Goal: Task Accomplishment & Management: Manage account settings

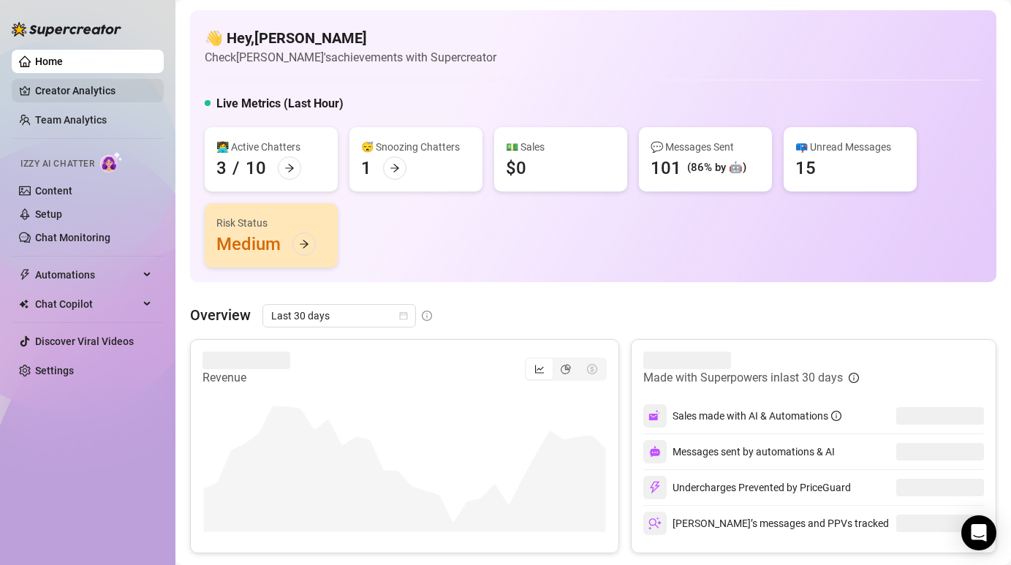
click at [117, 91] on link "Creator Analytics" at bounding box center [93, 90] width 117 height 23
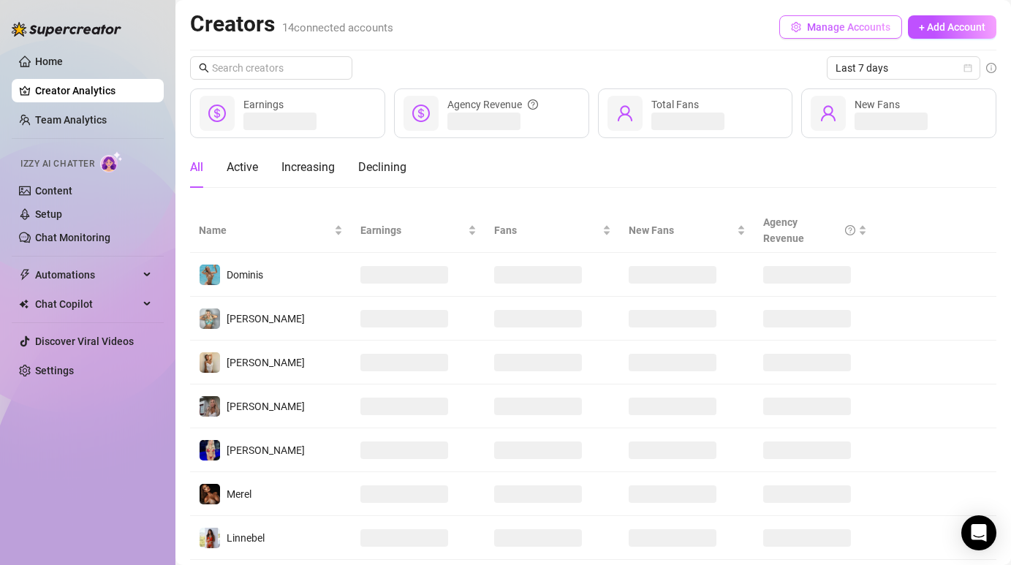
click at [846, 36] on button "Manage Accounts" at bounding box center [840, 26] width 123 height 23
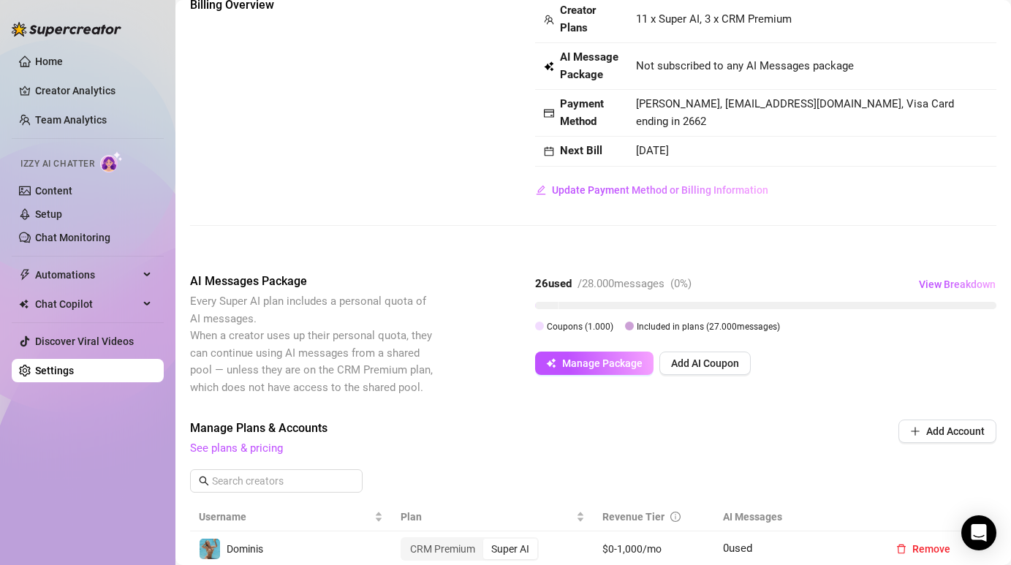
scroll to position [123, 0]
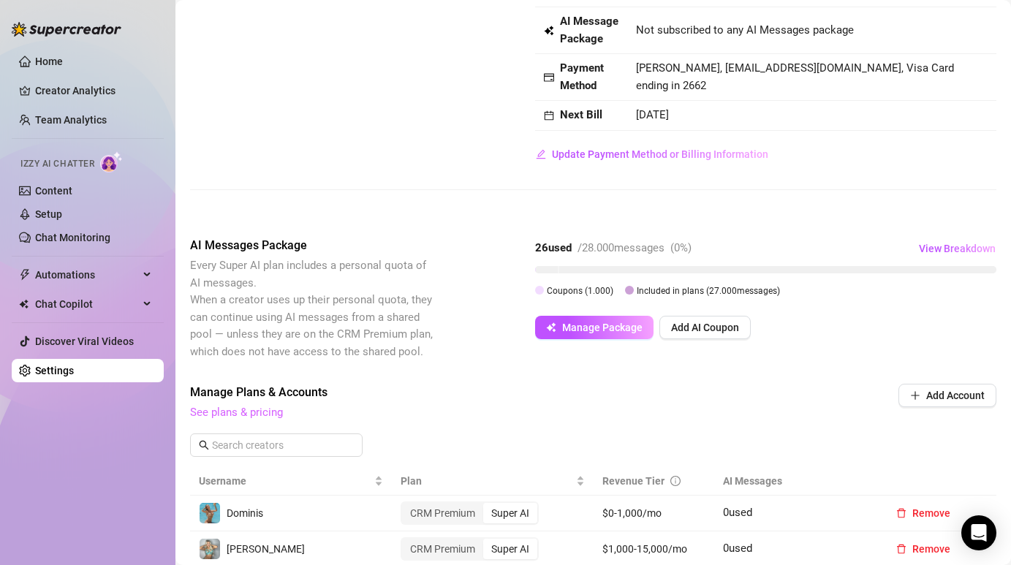
click at [266, 409] on link "See plans & pricing" at bounding box center [236, 412] width 93 height 13
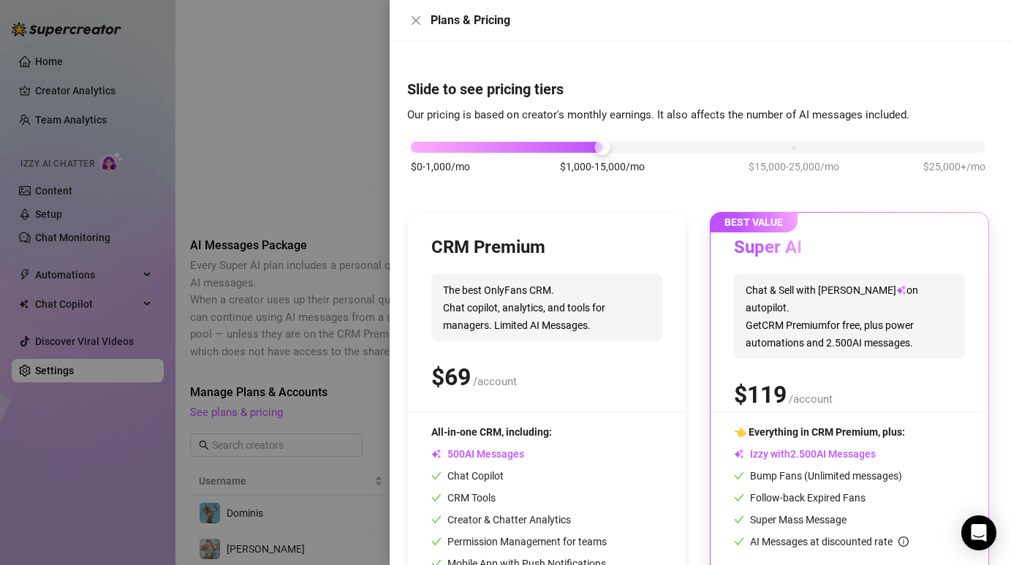
scroll to position [83, 0]
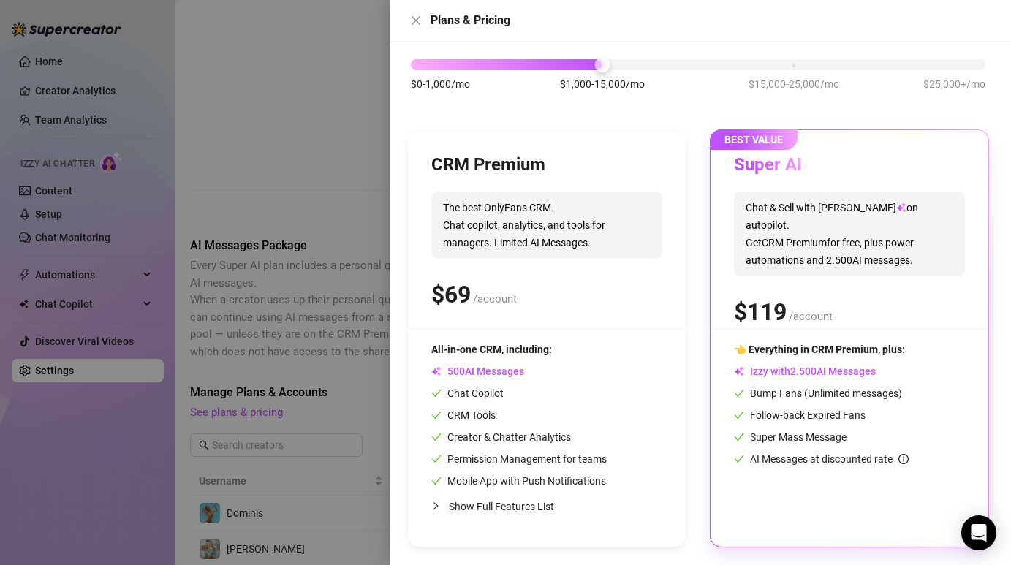
click at [309, 122] on div at bounding box center [505, 282] width 1011 height 565
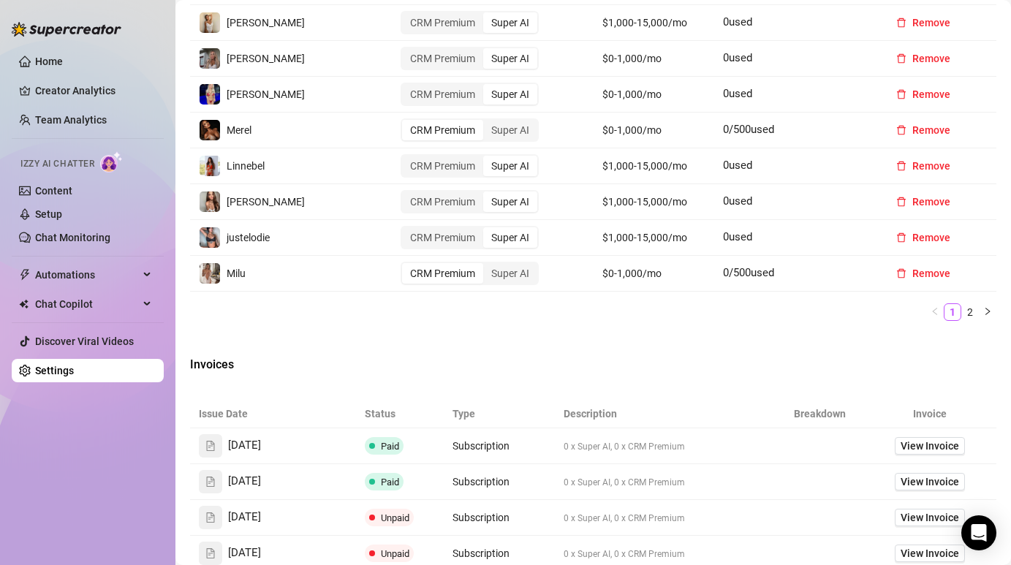
scroll to position [680, 0]
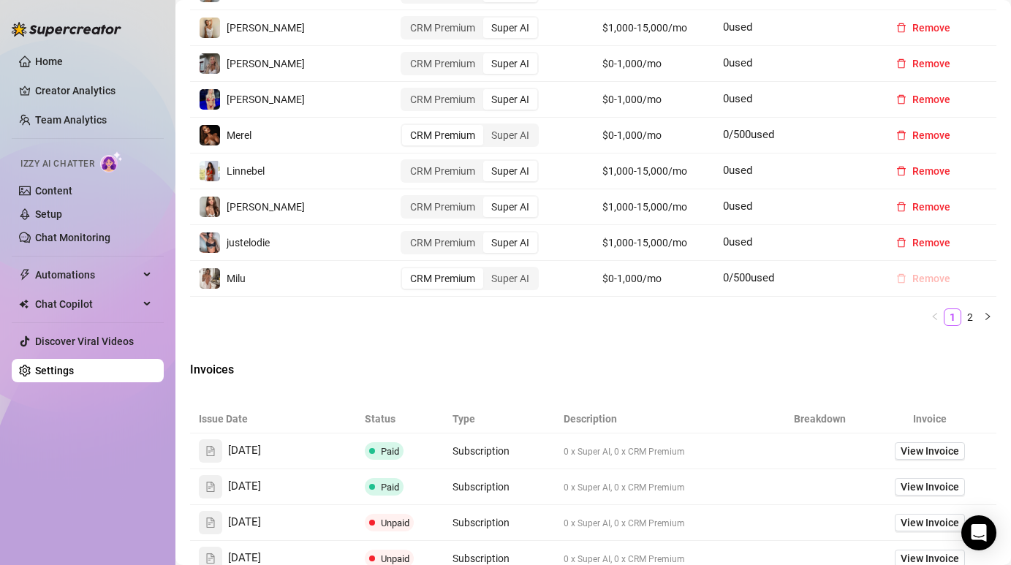
click at [923, 276] on span "Remove" at bounding box center [931, 279] width 38 height 12
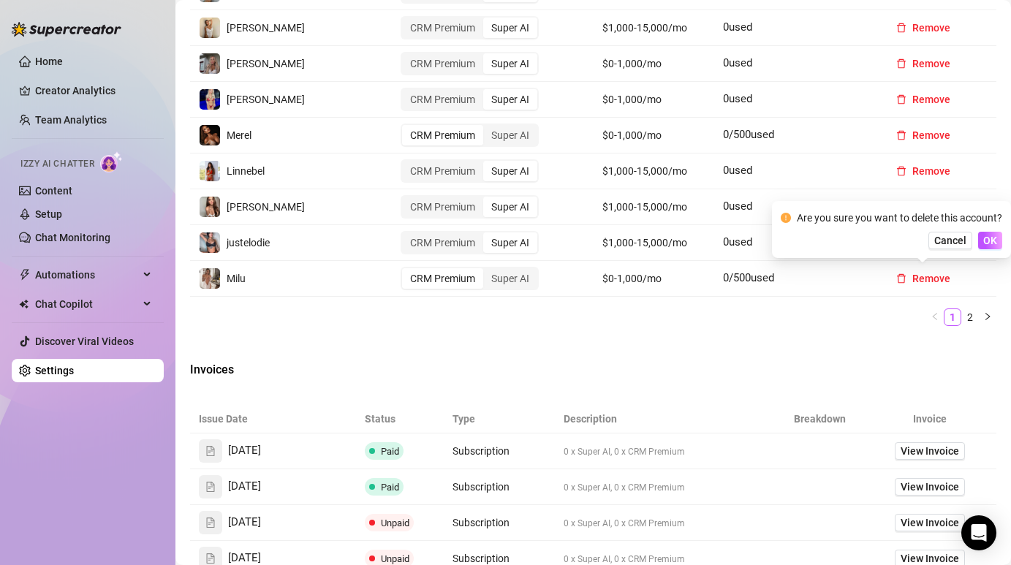
click at [792, 359] on div "Billing Overview Creator Plans 11 x Super AI, 3 x CRM Premium AI Message Packag…" at bounding box center [593, 66] width 806 height 1326
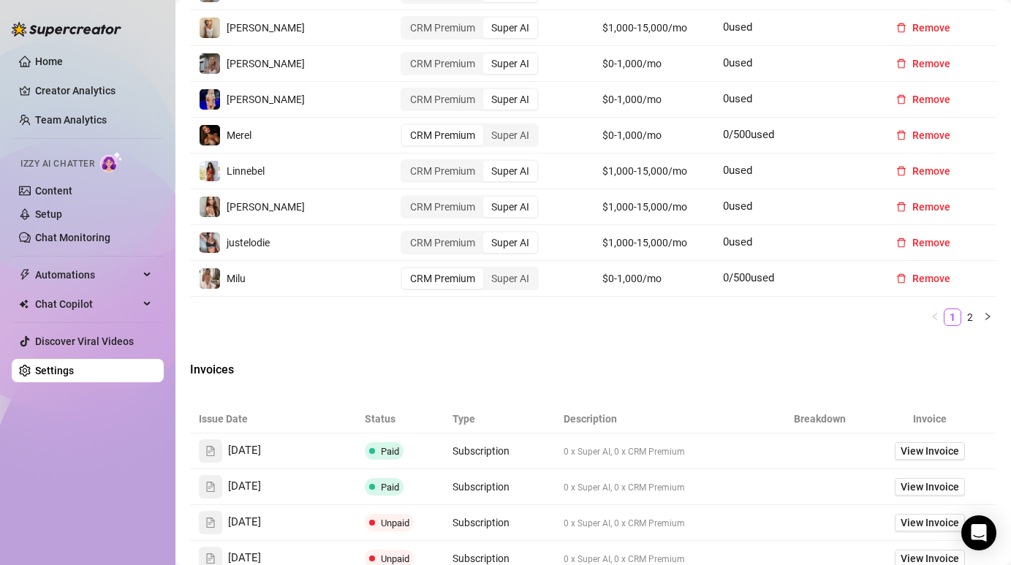
scroll to position [583, 0]
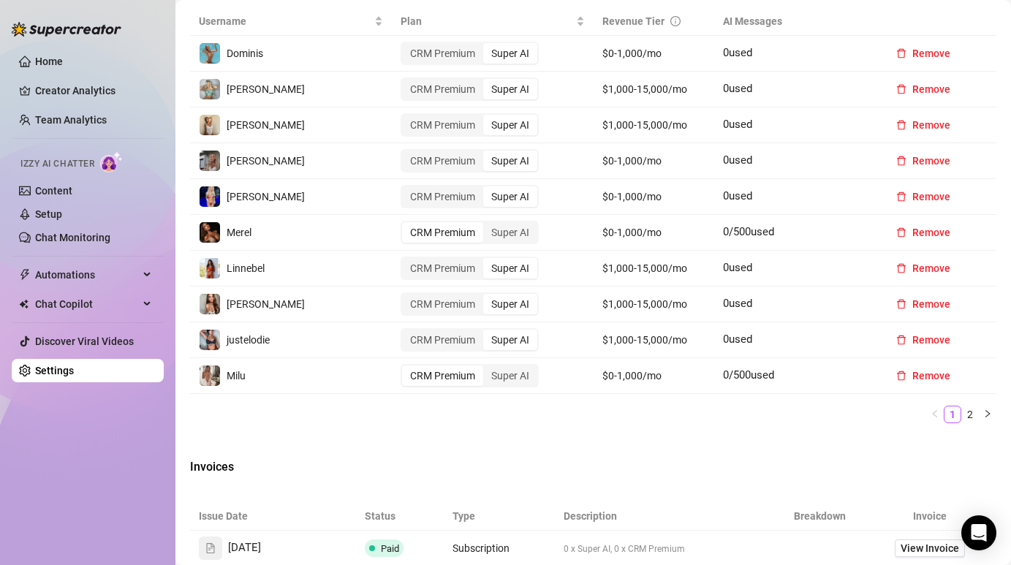
click at [230, 379] on span "Milu" at bounding box center [236, 376] width 19 height 12
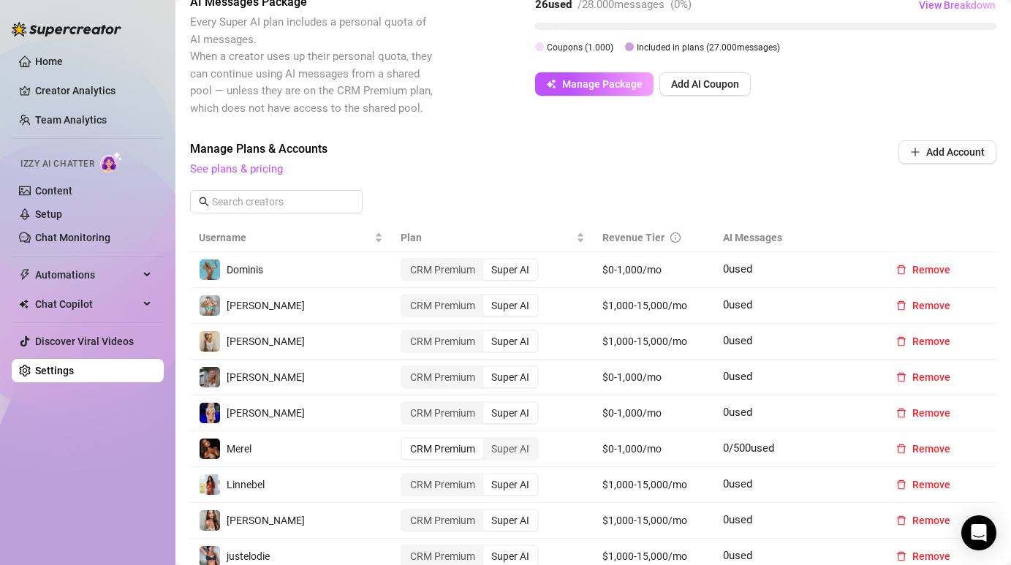
scroll to position [325, 0]
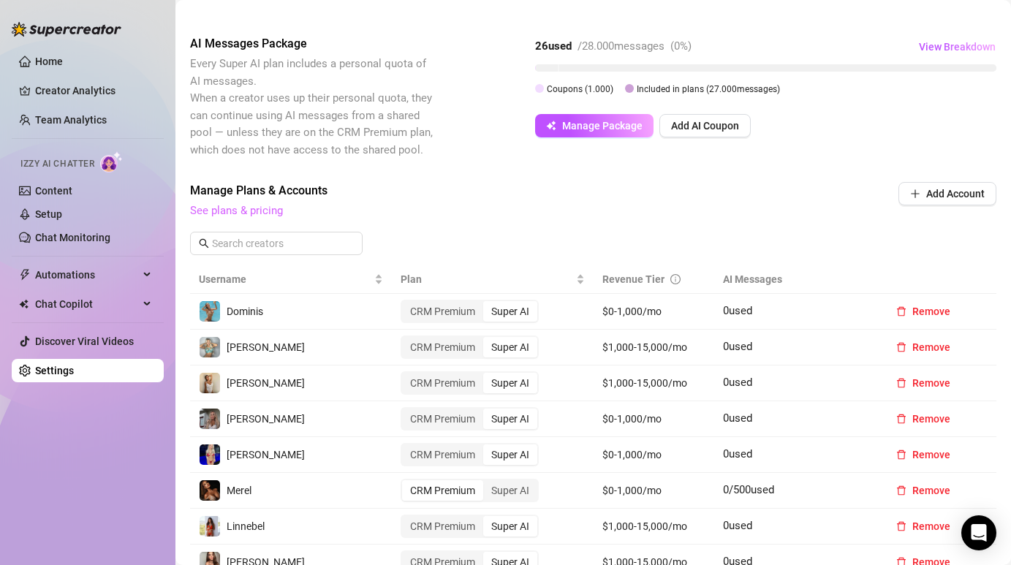
click at [260, 211] on link "See plans & pricing" at bounding box center [236, 210] width 93 height 13
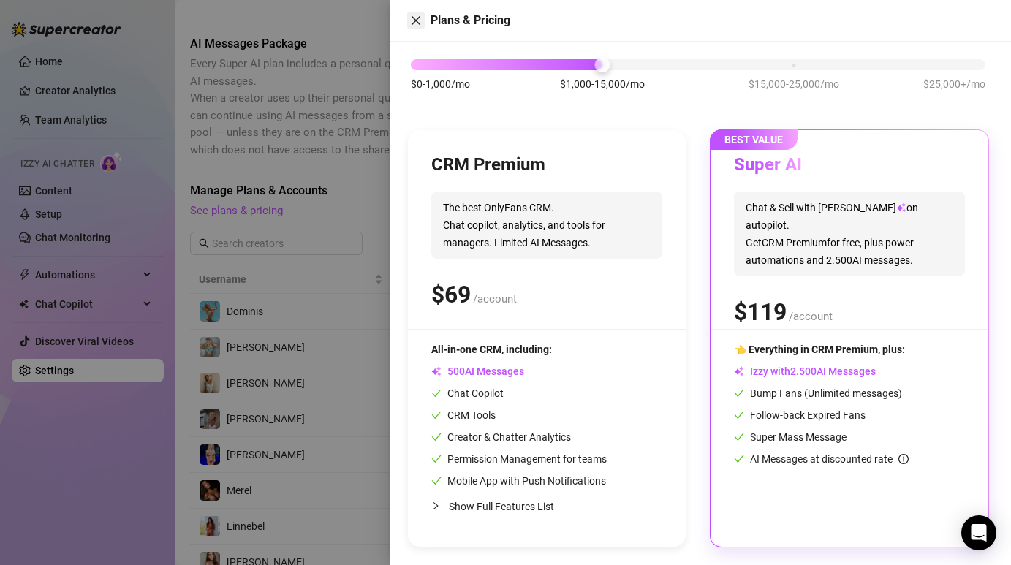
click at [412, 19] on icon "close" at bounding box center [416, 21] width 12 height 12
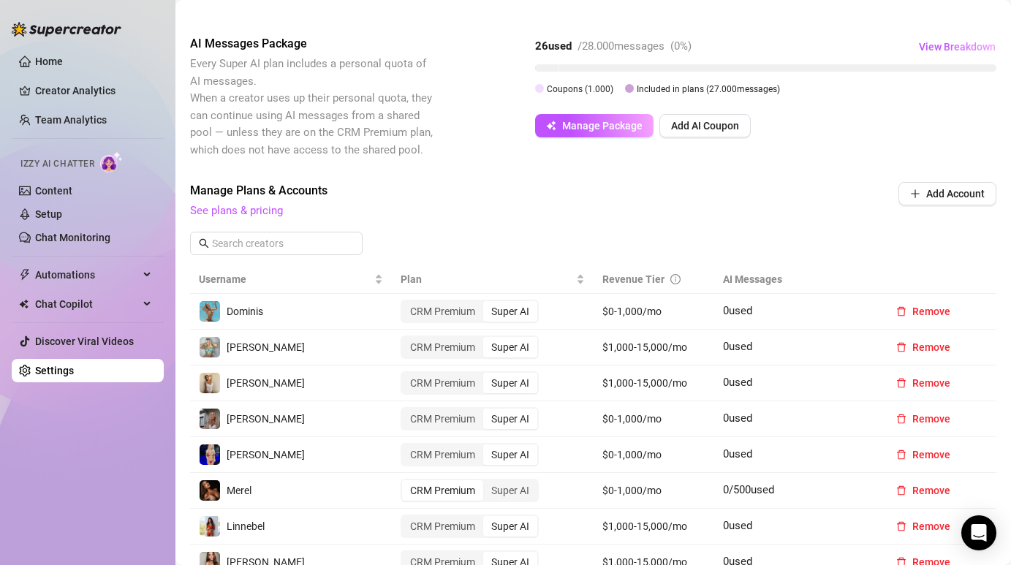
scroll to position [0, 0]
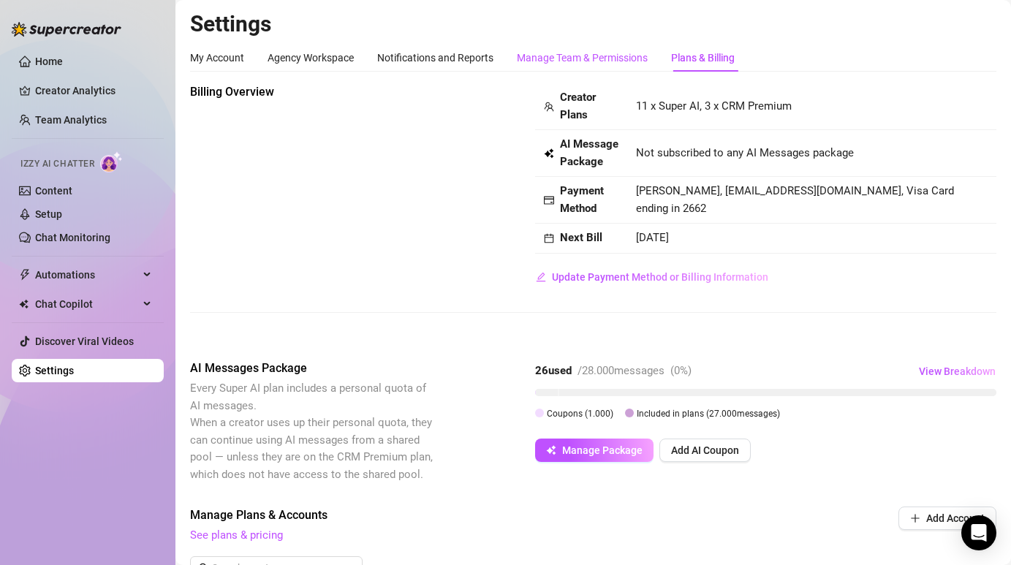
click at [600, 53] on div "Manage Team & Permissions" at bounding box center [582, 58] width 131 height 16
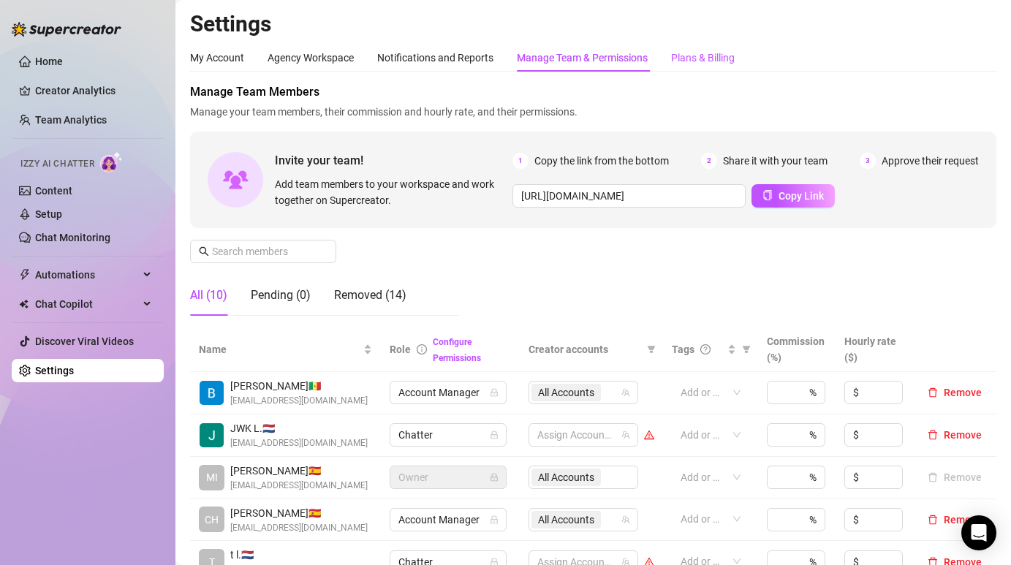
click at [706, 54] on div "Plans & Billing" at bounding box center [703, 58] width 64 height 16
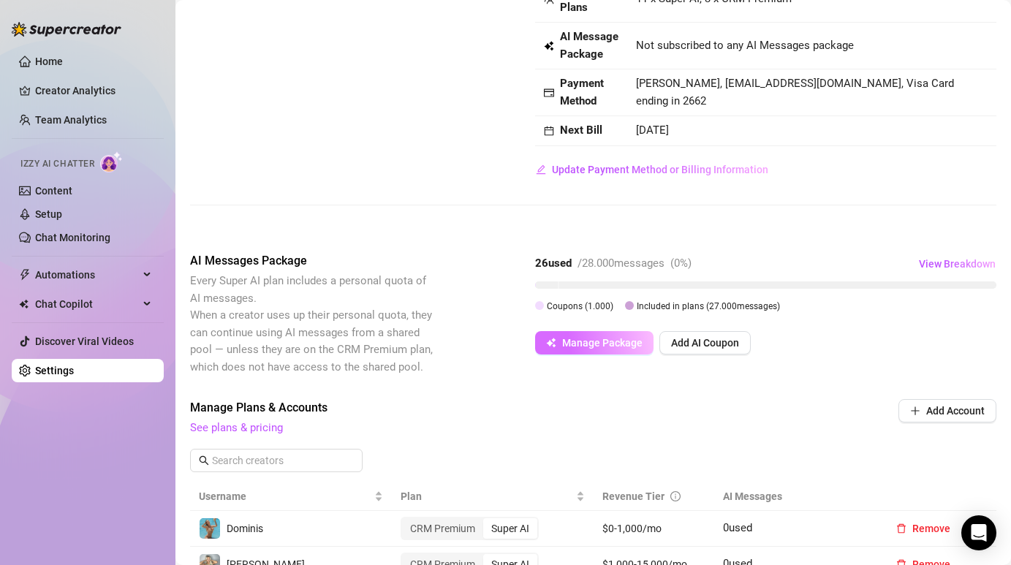
scroll to position [112, 0]
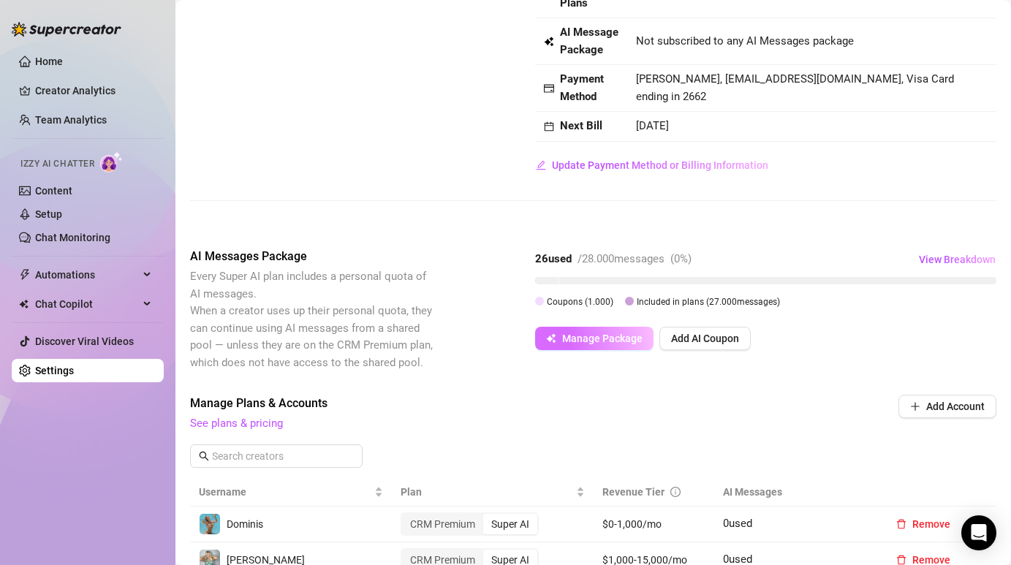
click at [601, 336] on span "Manage Package" at bounding box center [602, 339] width 80 height 12
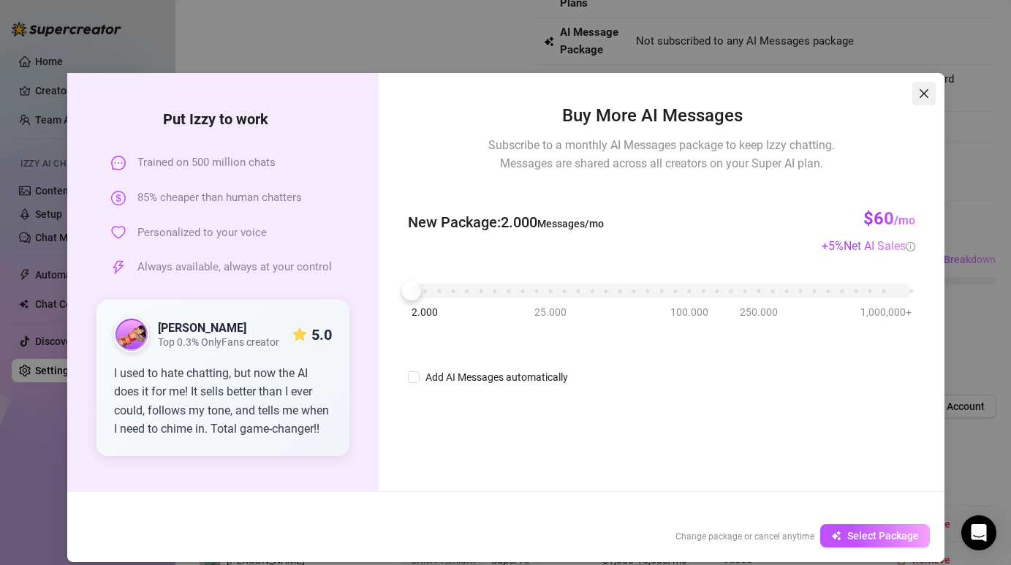
click at [923, 90] on icon "close" at bounding box center [924, 94] width 12 height 12
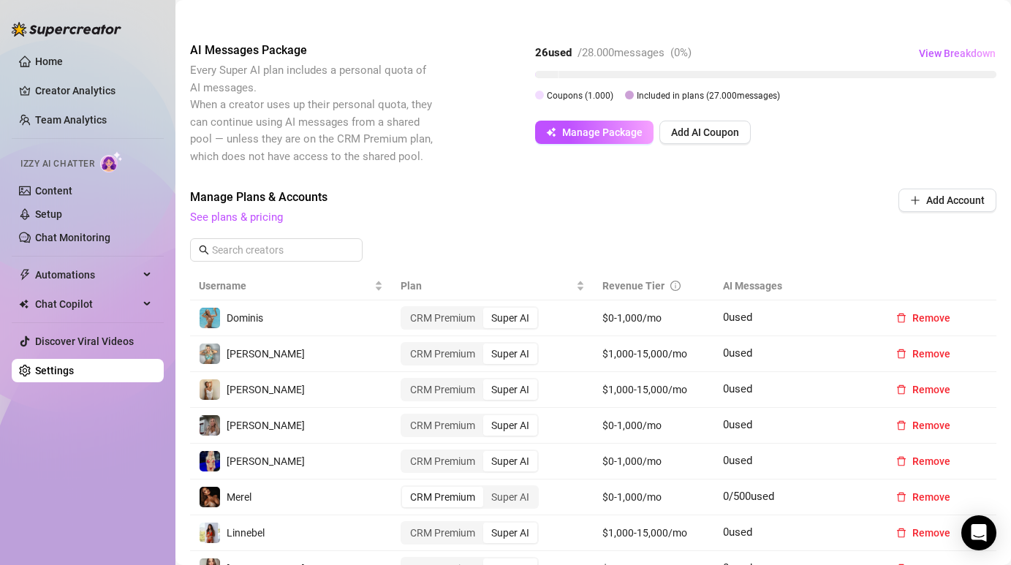
scroll to position [411, 0]
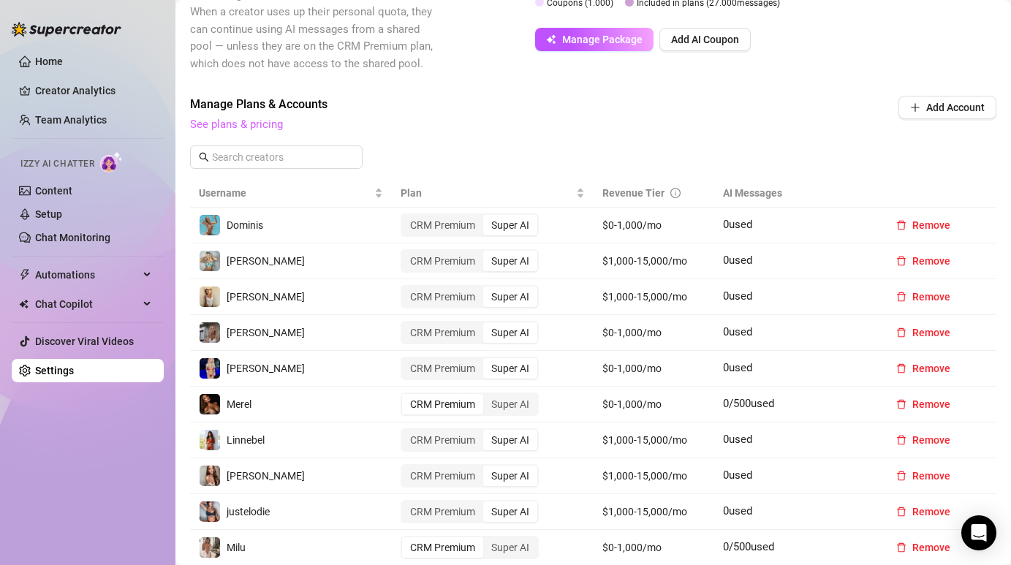
click at [234, 126] on link "See plans & pricing" at bounding box center [236, 124] width 93 height 13
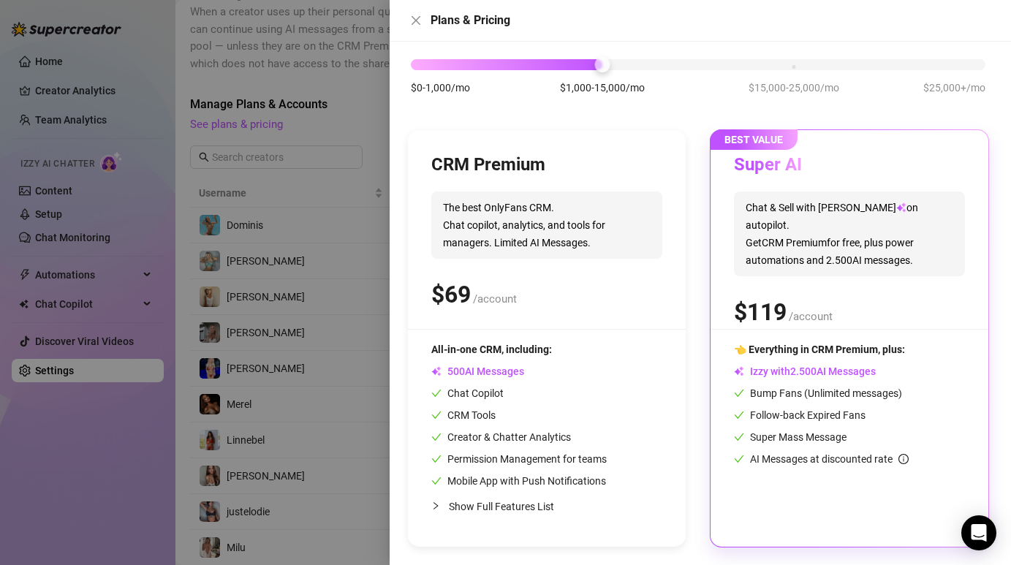
click at [345, 102] on div at bounding box center [505, 282] width 1011 height 565
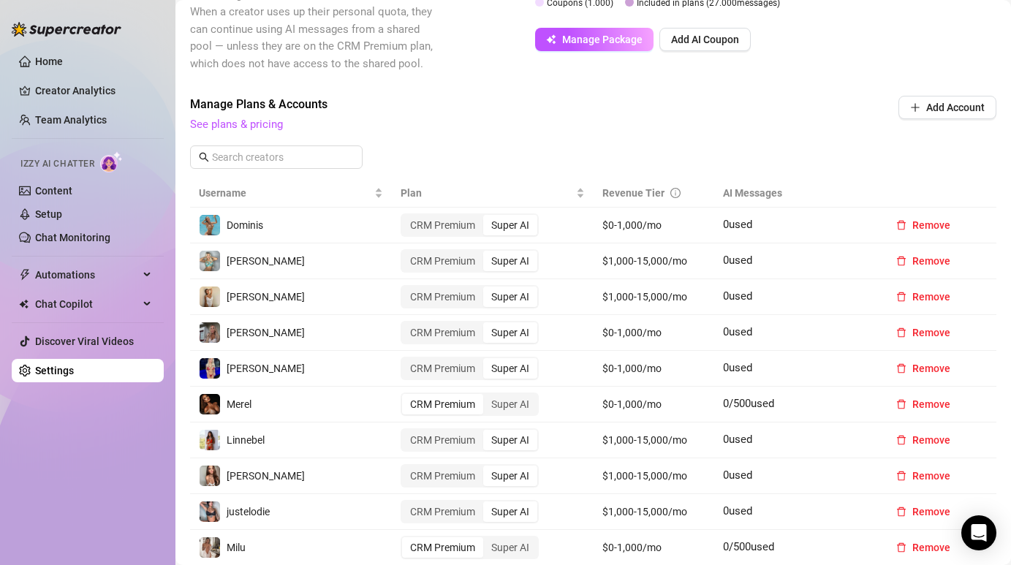
scroll to position [906, 0]
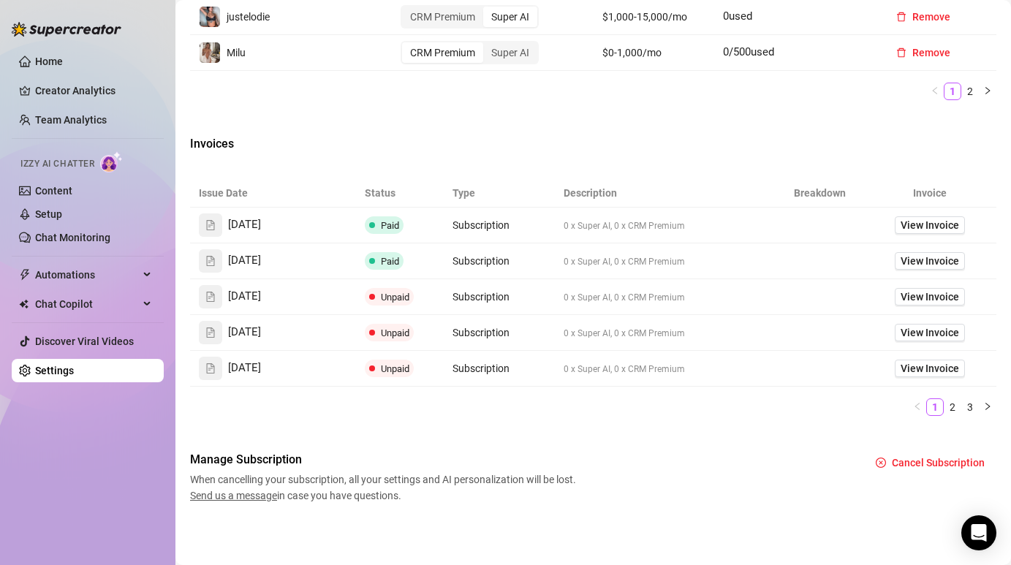
click at [381, 222] on span "Paid" at bounding box center [390, 225] width 18 height 11
click at [951, 229] on span "View Invoice" at bounding box center [930, 225] width 58 height 16
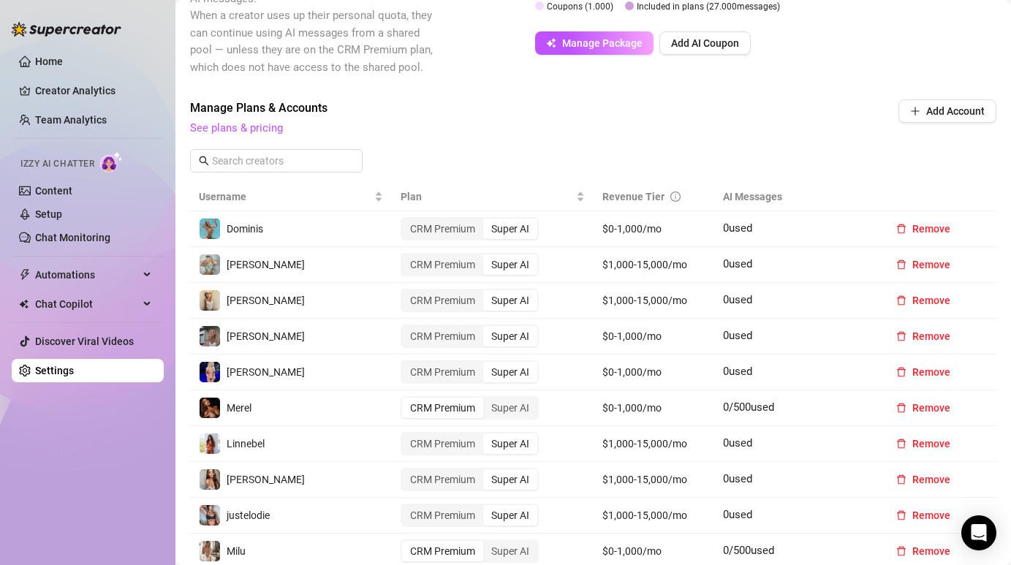
scroll to position [411, 0]
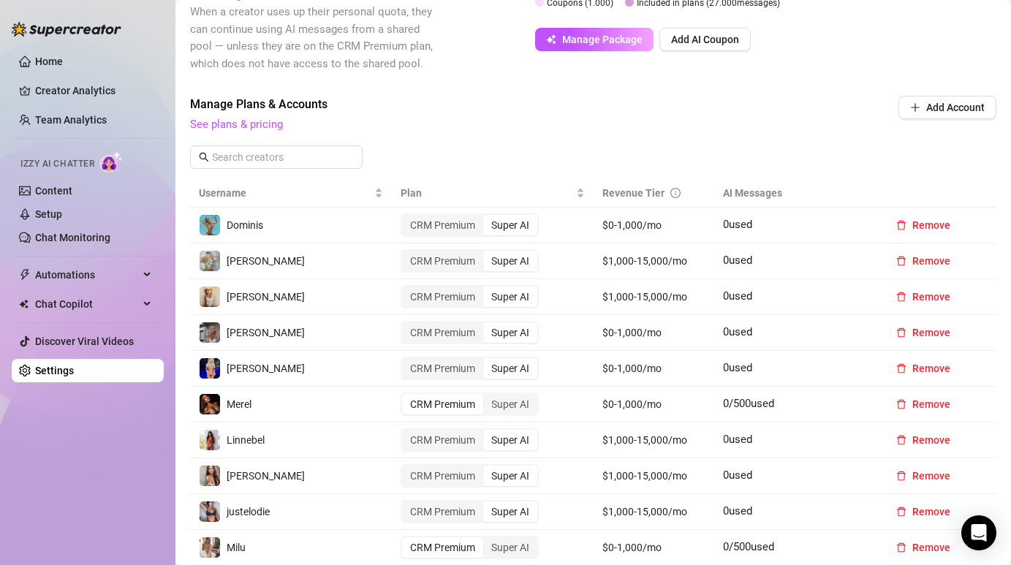
click at [442, 398] on div "CRM Premium" at bounding box center [442, 404] width 81 height 20
click at [406, 396] on input "CRM Premium" at bounding box center [406, 396] width 0 height 0
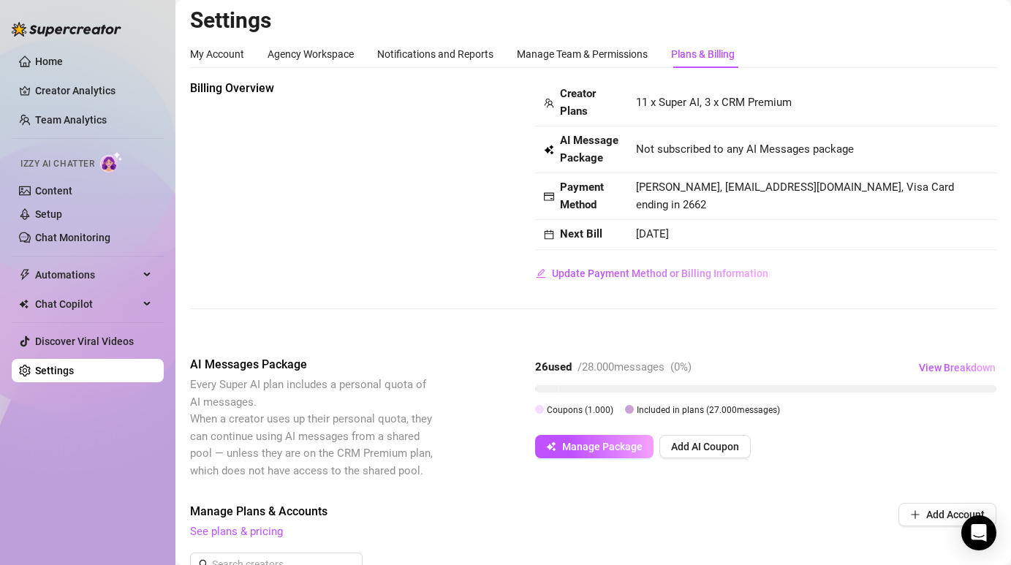
scroll to position [0, 0]
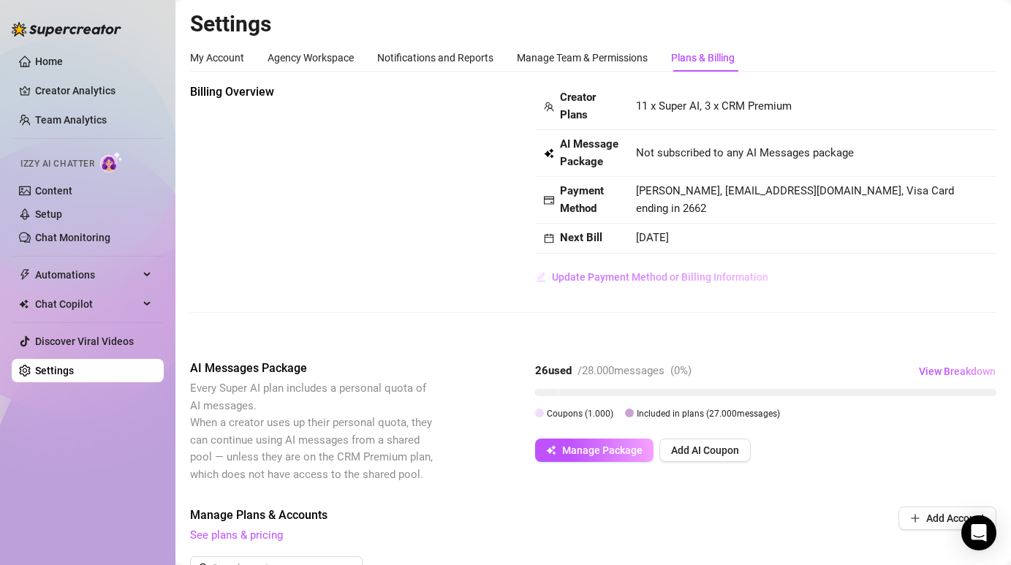
click at [592, 272] on span "Update Payment Method or Billing Information" at bounding box center [660, 277] width 216 height 12
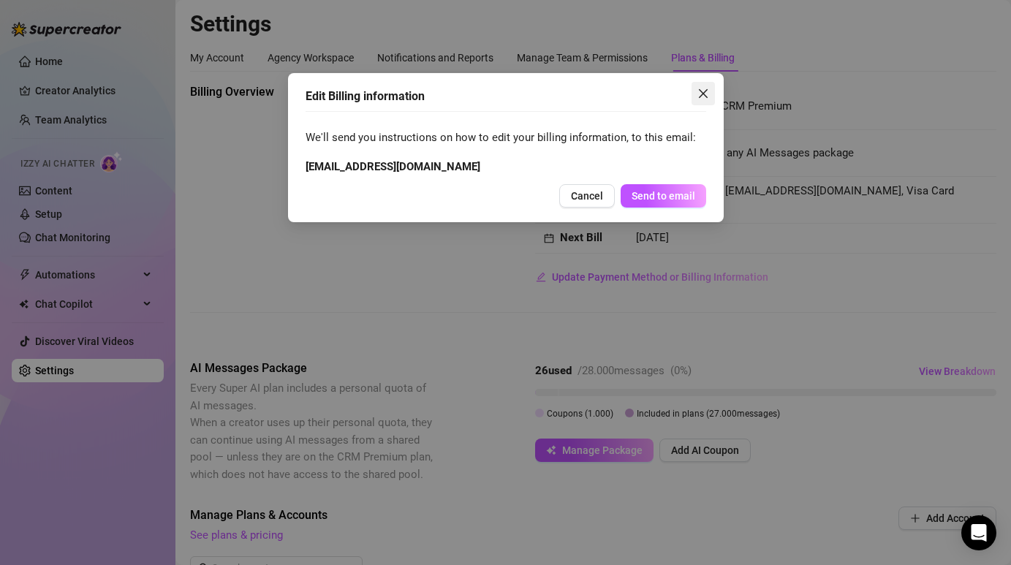
click at [700, 99] on icon "close" at bounding box center [703, 94] width 12 height 12
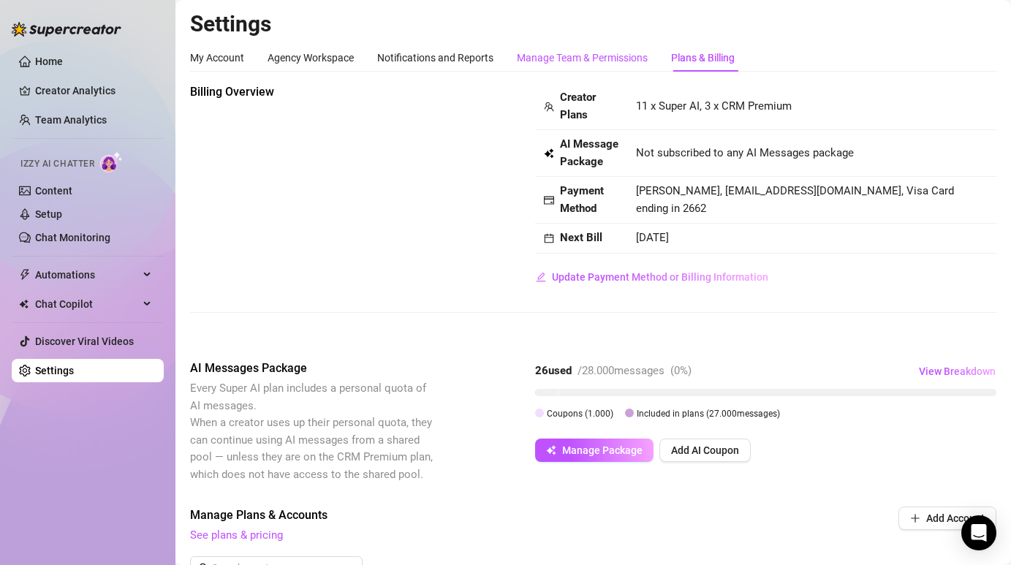
click at [602, 57] on div "Manage Team & Permissions" at bounding box center [582, 58] width 131 height 16
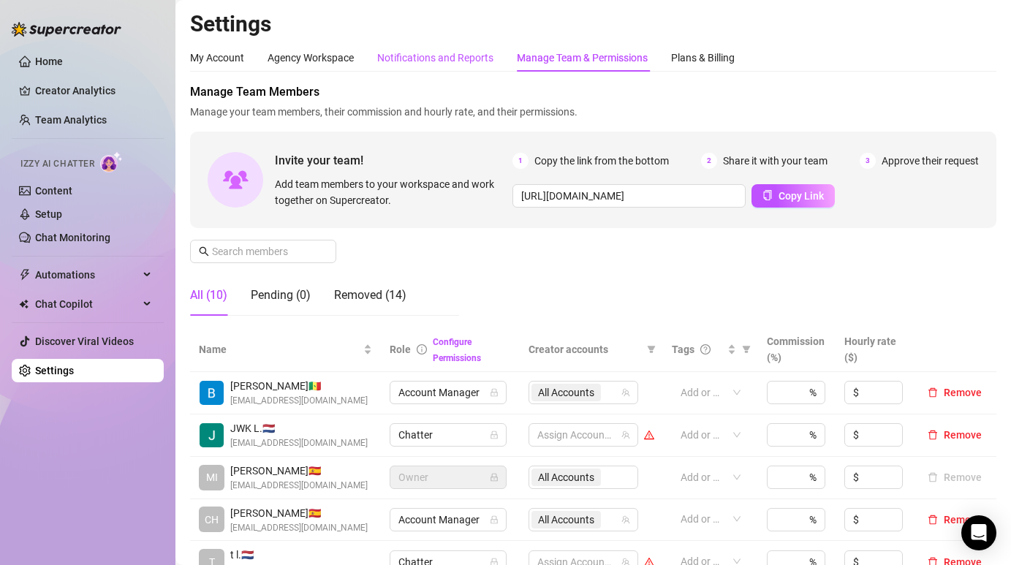
click at [449, 58] on div "Notifications and Reports" at bounding box center [435, 58] width 116 height 16
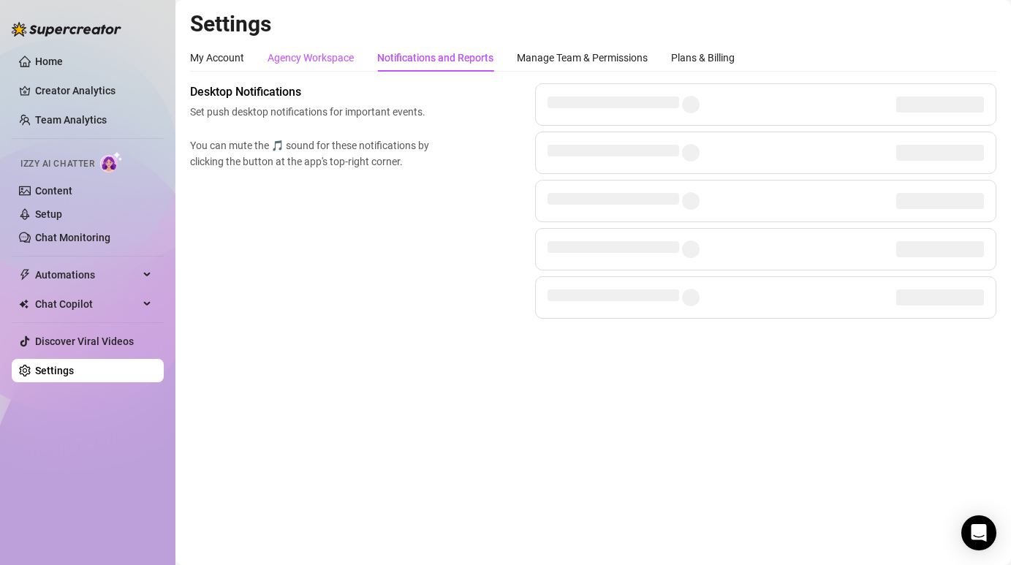
click at [323, 64] on div "Agency Workspace" at bounding box center [311, 58] width 86 height 16
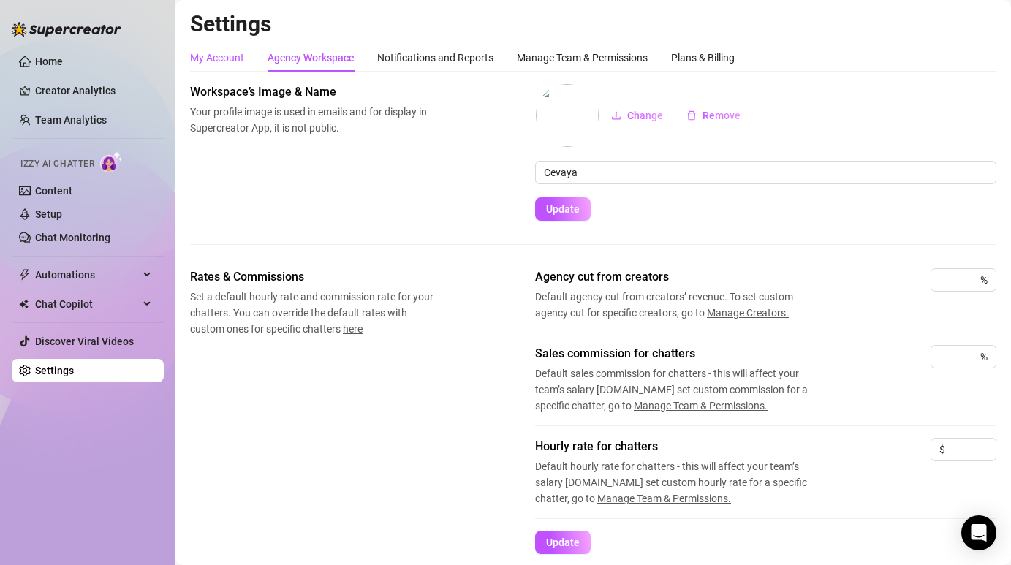
click at [226, 56] on div "My Account" at bounding box center [217, 58] width 54 height 16
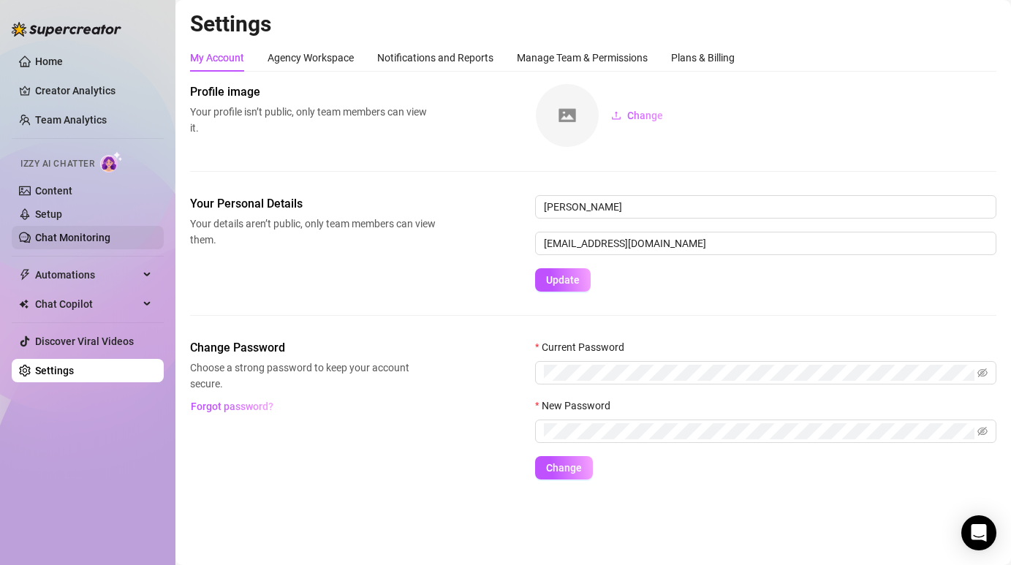
click at [89, 232] on link "Chat Monitoring" at bounding box center [72, 238] width 75 height 12
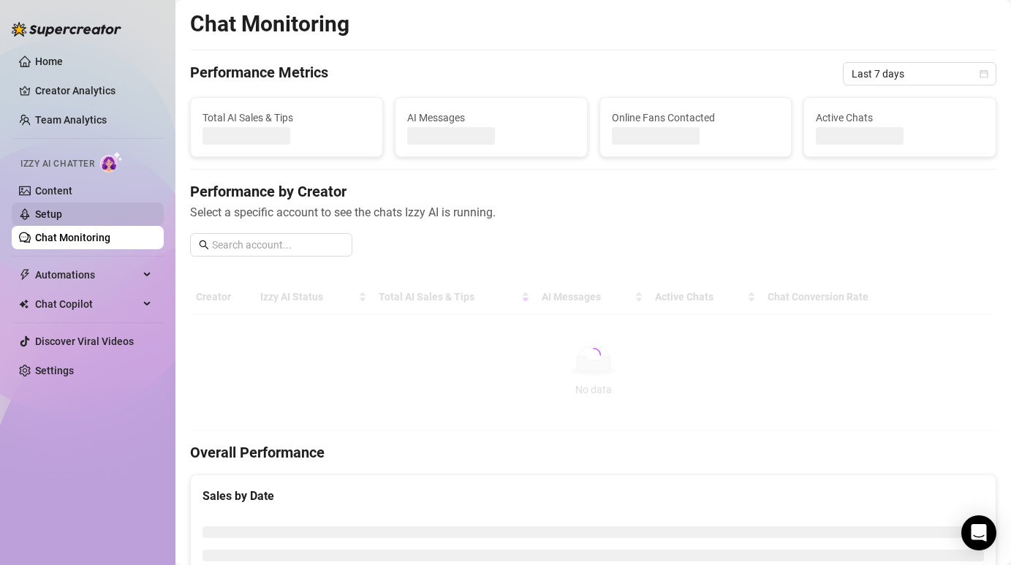
click at [62, 210] on link "Setup" at bounding box center [48, 214] width 27 height 12
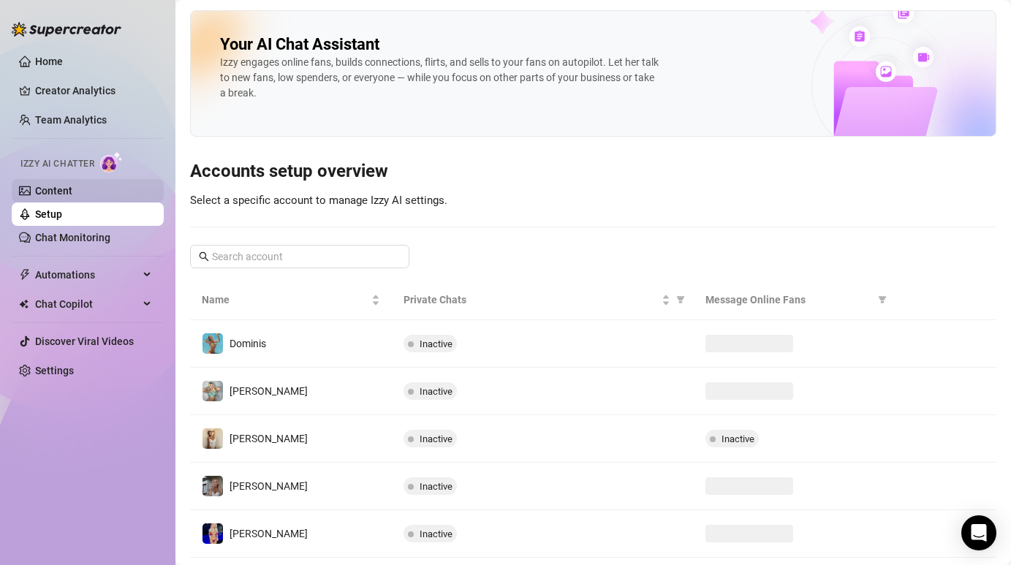
click at [72, 185] on link "Content" at bounding box center [53, 191] width 37 height 12
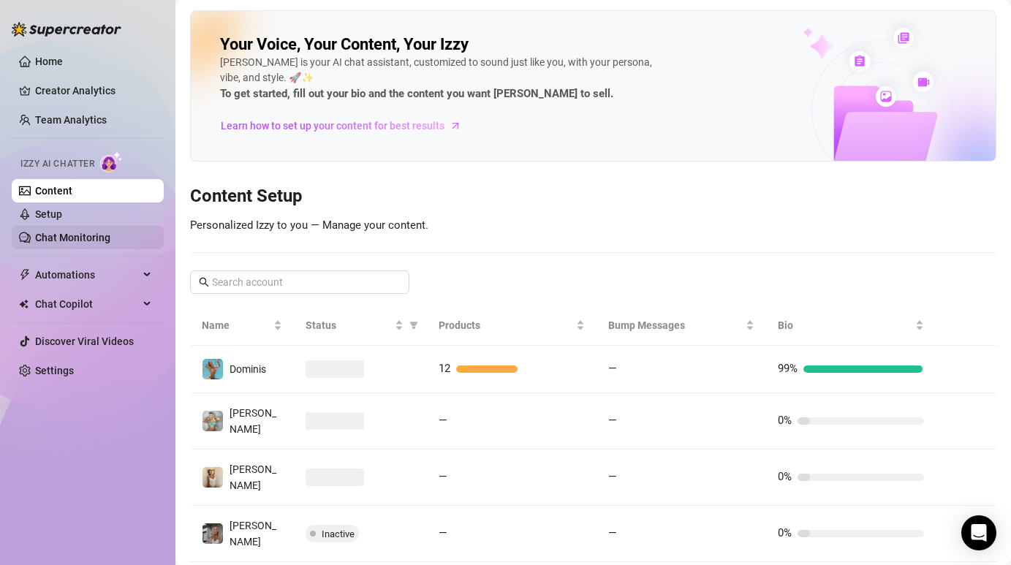
click at [108, 237] on link "Chat Monitoring" at bounding box center [72, 238] width 75 height 12
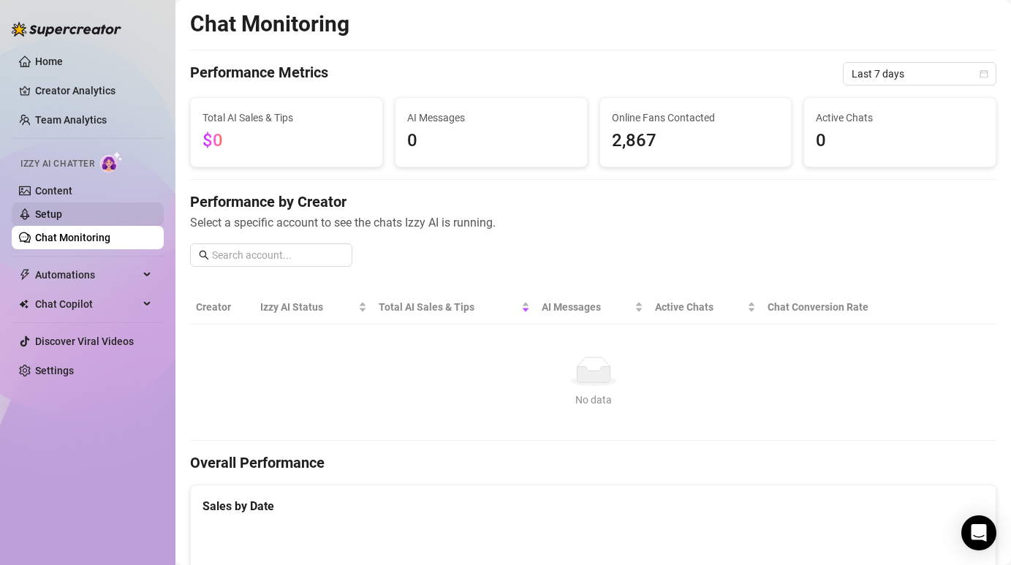
click at [62, 212] on link "Setup" at bounding box center [48, 214] width 27 height 12
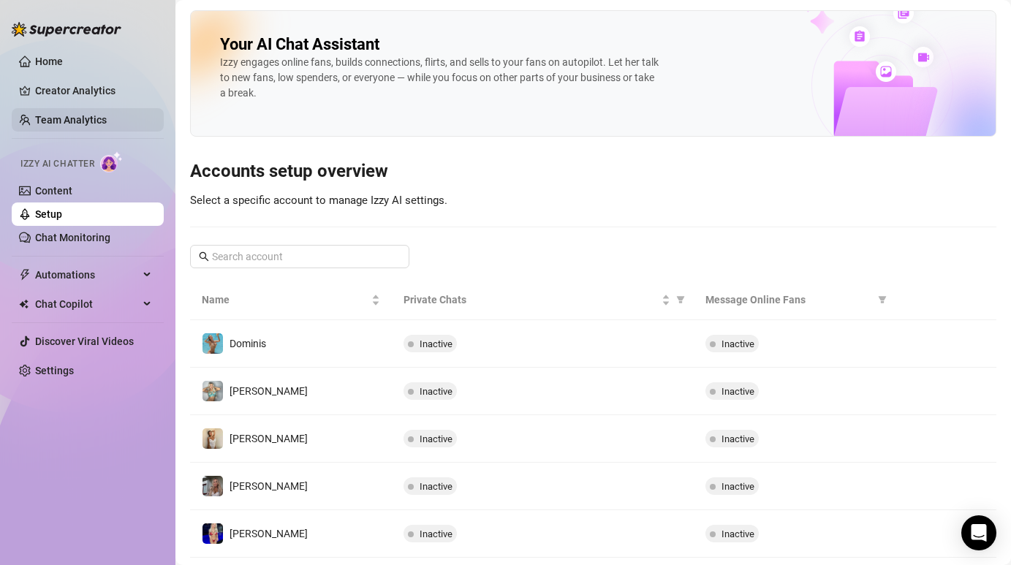
click at [95, 114] on link "Team Analytics" at bounding box center [71, 120] width 72 height 12
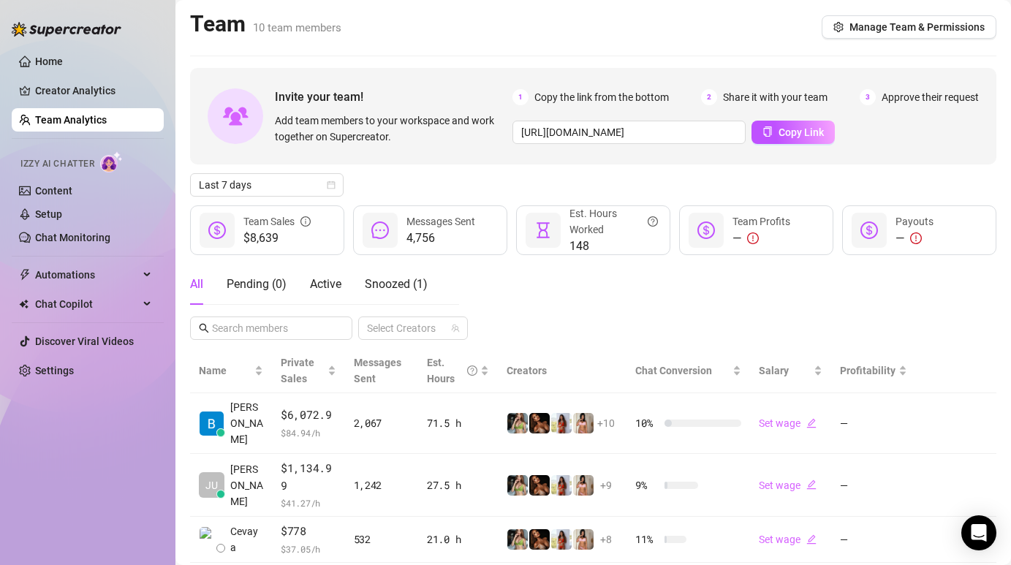
click at [64, 78] on ul "Home Creator Analytics Team Analytics Izzy AI Chatter Content Setup Chat Monito…" at bounding box center [88, 216] width 152 height 344
click at [67, 89] on link "Creator Analytics" at bounding box center [93, 90] width 117 height 23
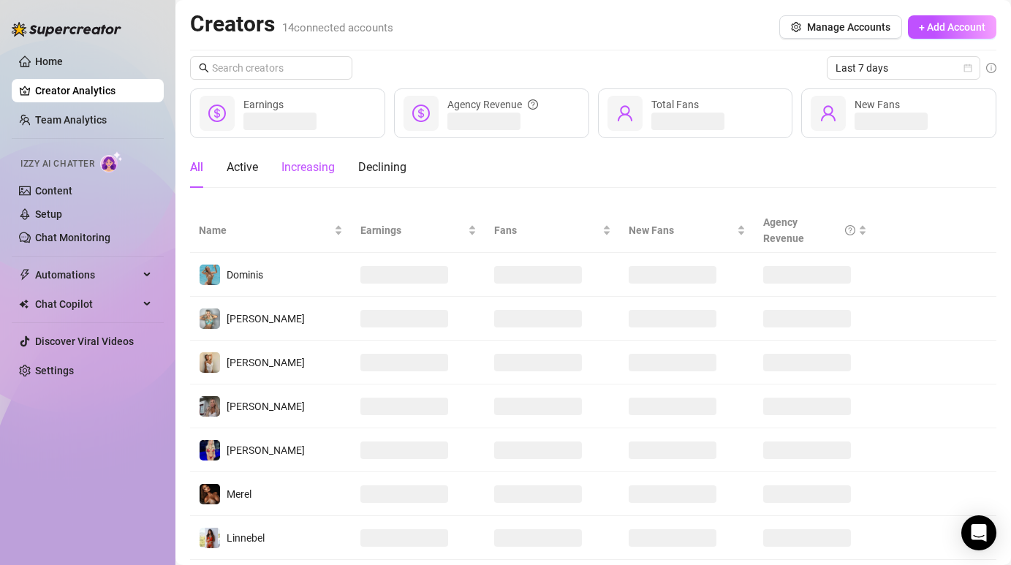
click at [307, 170] on div "Increasing" at bounding box center [307, 168] width 53 height 18
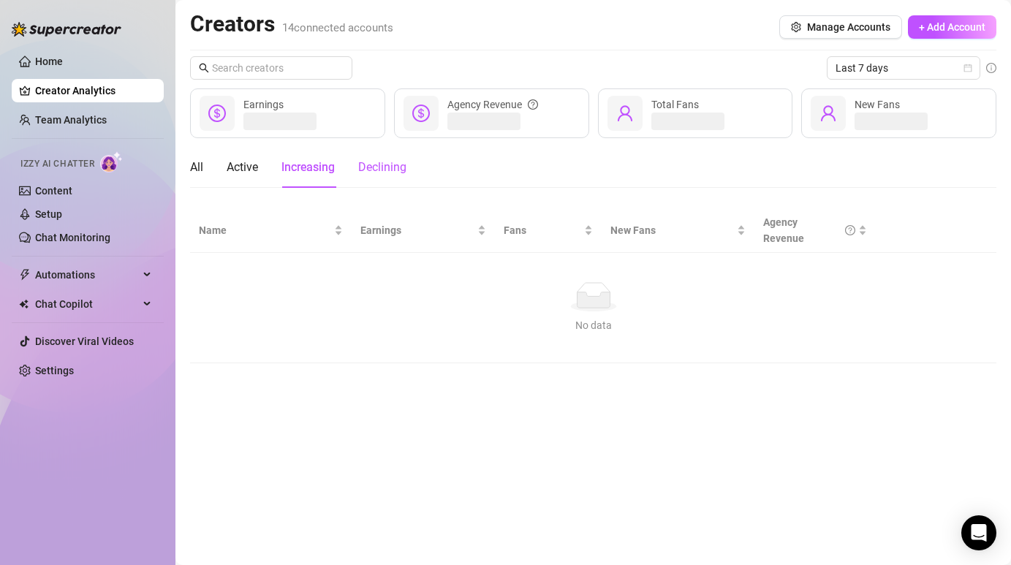
click at [386, 168] on div "Declining" at bounding box center [382, 168] width 48 height 18
click at [293, 163] on div "Increasing" at bounding box center [307, 168] width 53 height 18
click at [245, 170] on div "Active" at bounding box center [242, 168] width 31 height 18
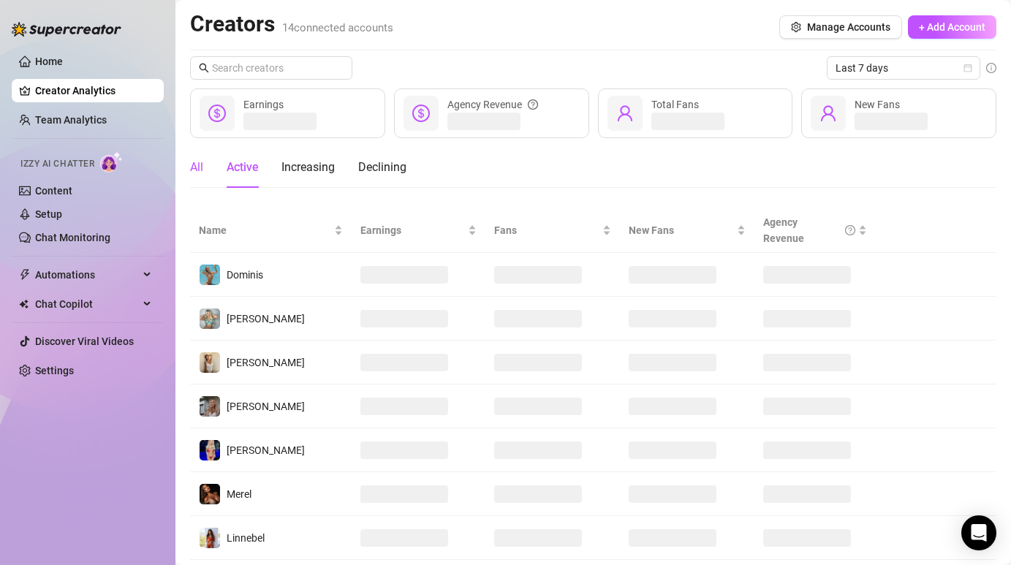
click at [194, 166] on div "All" at bounding box center [196, 168] width 13 height 18
click at [809, 35] on button "Manage Accounts" at bounding box center [840, 26] width 123 height 23
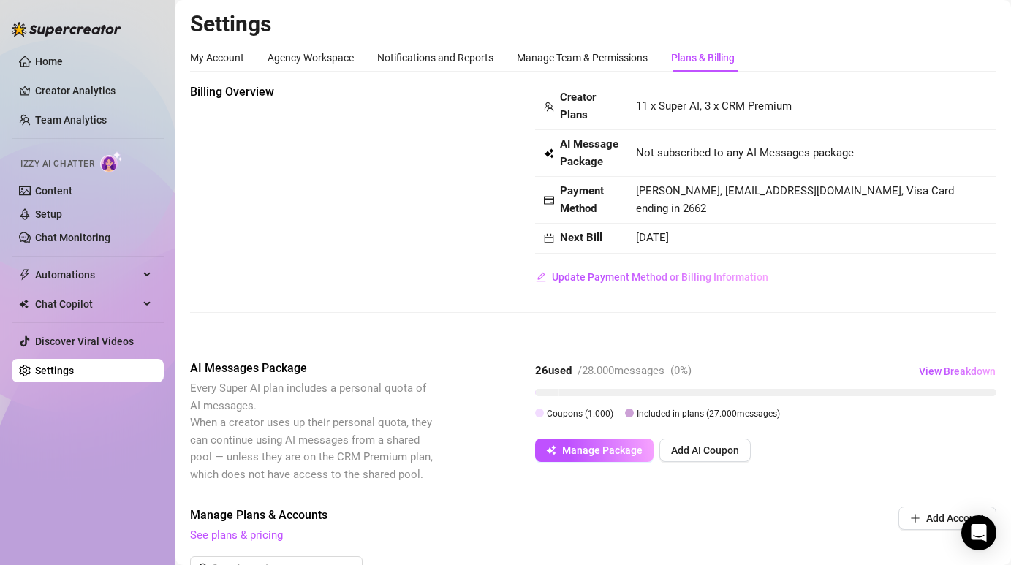
click at [689, 154] on span "Not subscribed to any AI Messages package" at bounding box center [745, 154] width 218 height 18
click at [673, 156] on span "Not subscribed to any AI Messages package" at bounding box center [745, 154] width 218 height 18
click at [605, 101] on span "Creator Plans" at bounding box center [589, 106] width 58 height 34
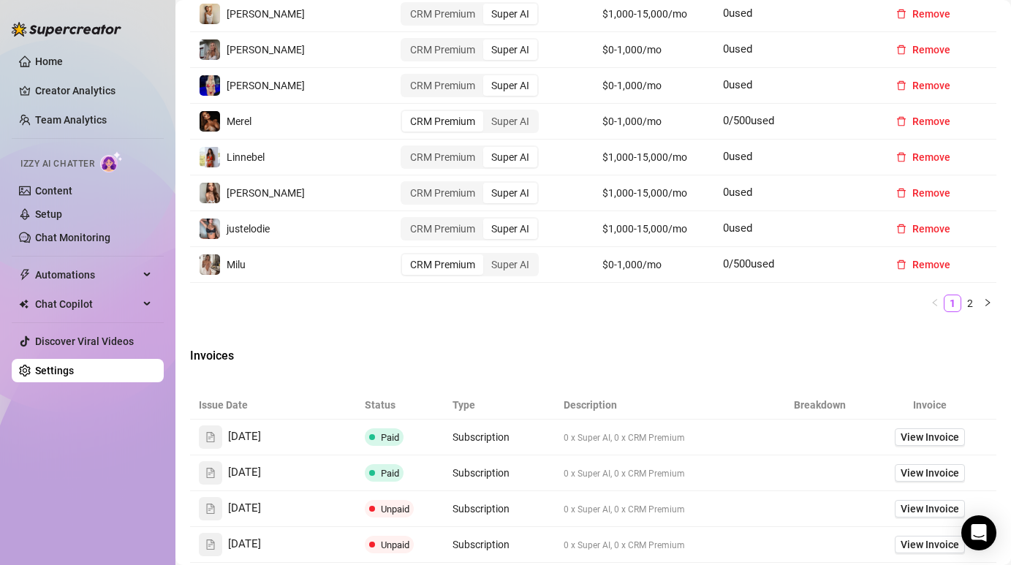
scroll to position [655, 0]
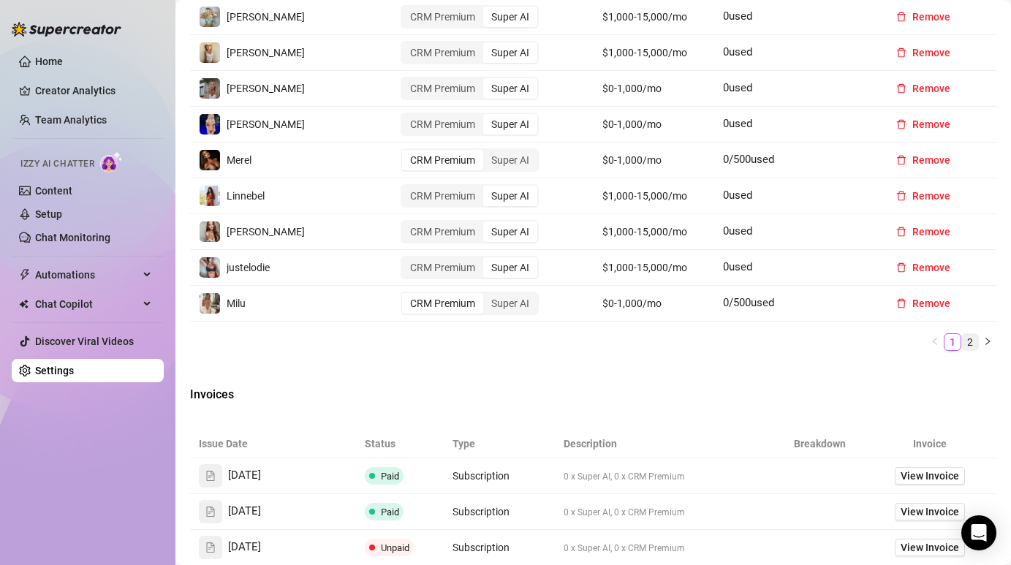
click at [967, 338] on link "2" at bounding box center [970, 342] width 16 height 16
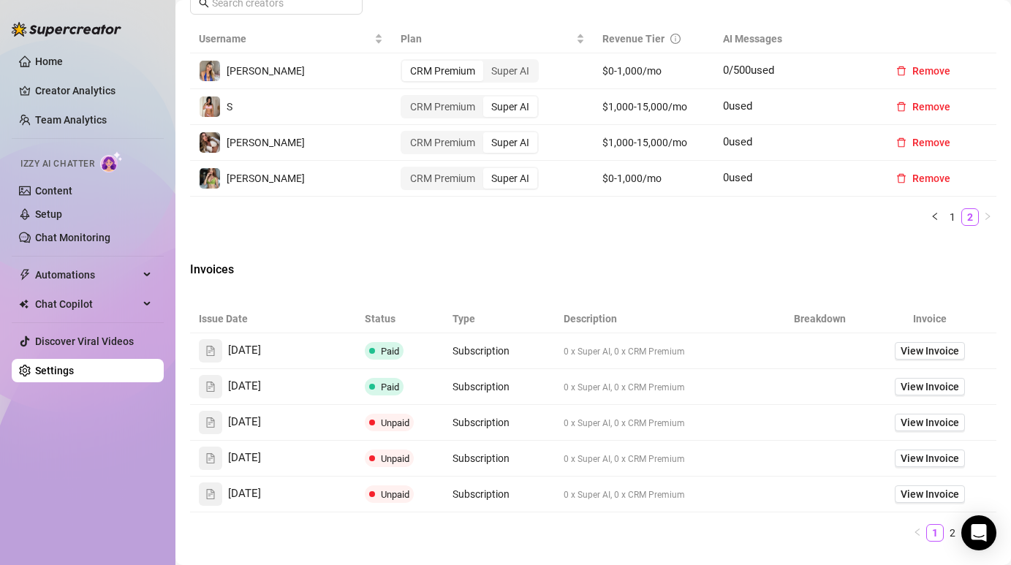
scroll to position [526, 0]
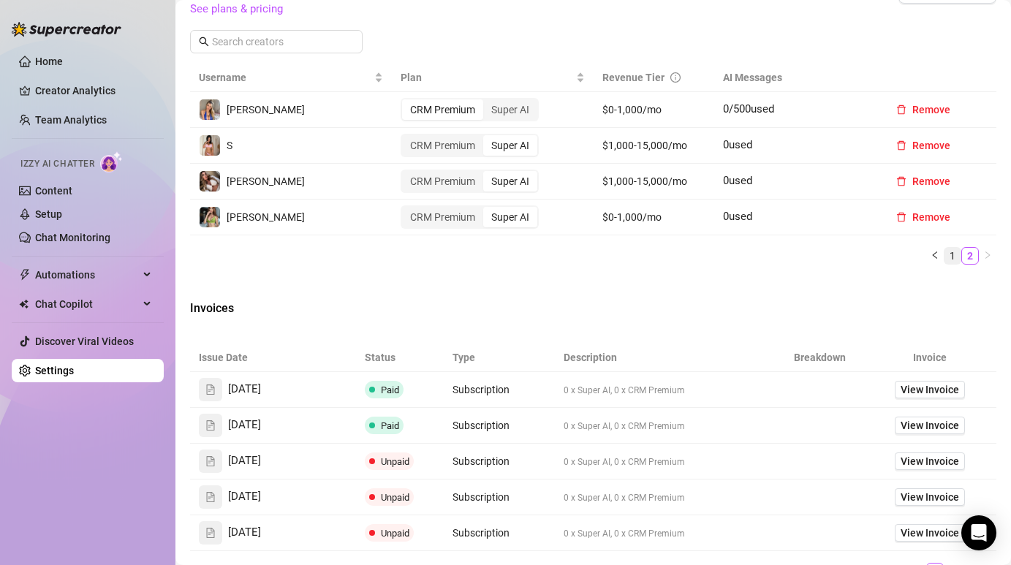
click at [950, 257] on link "1" at bounding box center [953, 256] width 16 height 16
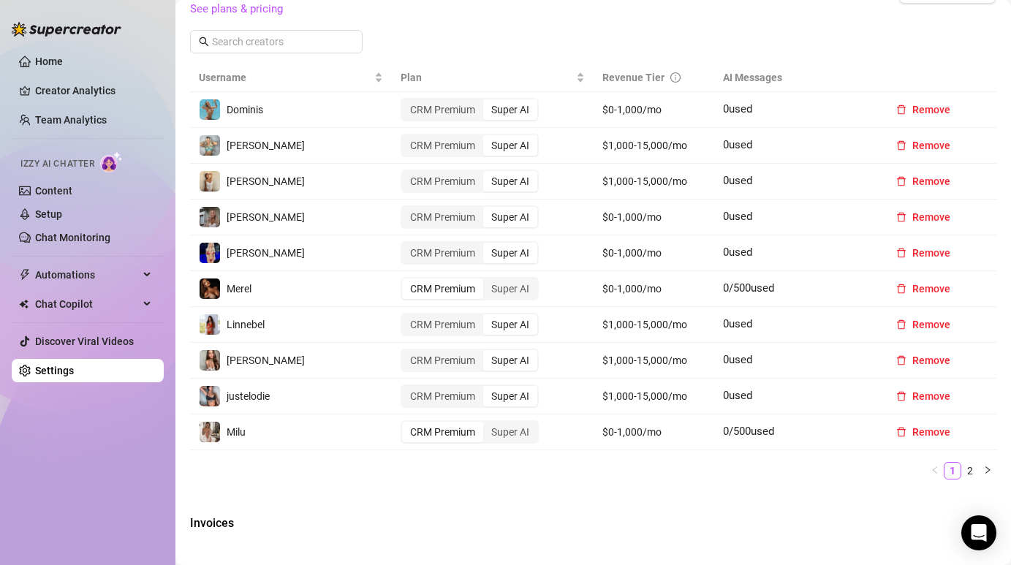
scroll to position [906, 0]
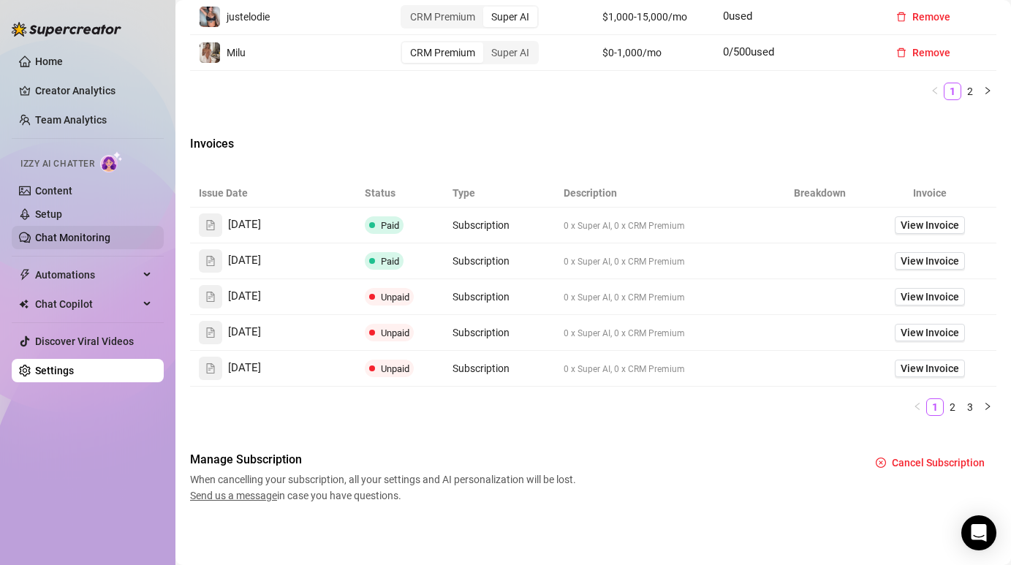
click at [73, 232] on link "Chat Monitoring" at bounding box center [72, 238] width 75 height 12
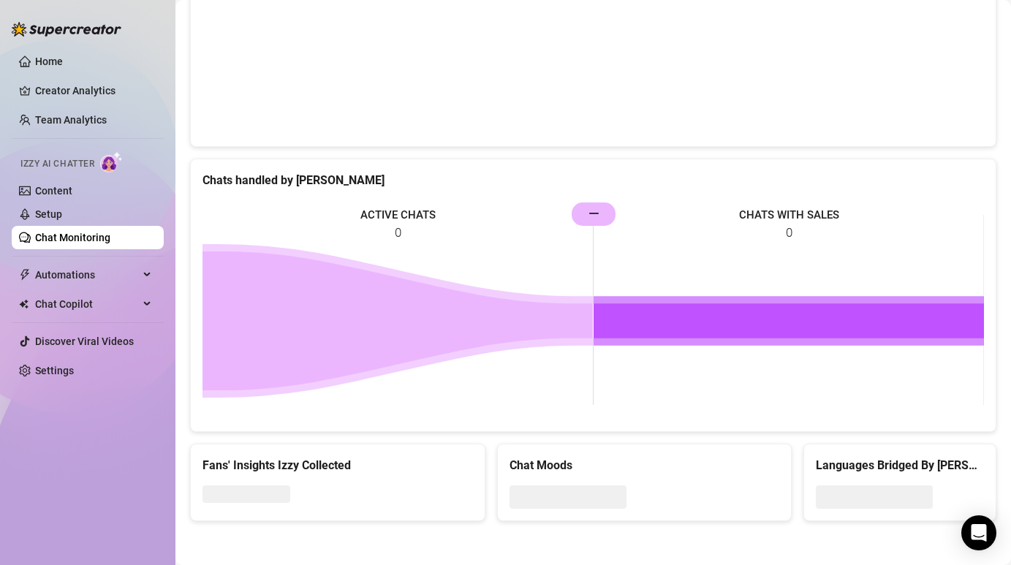
scroll to position [538, 0]
